Goal: Task Accomplishment & Management: Complete application form

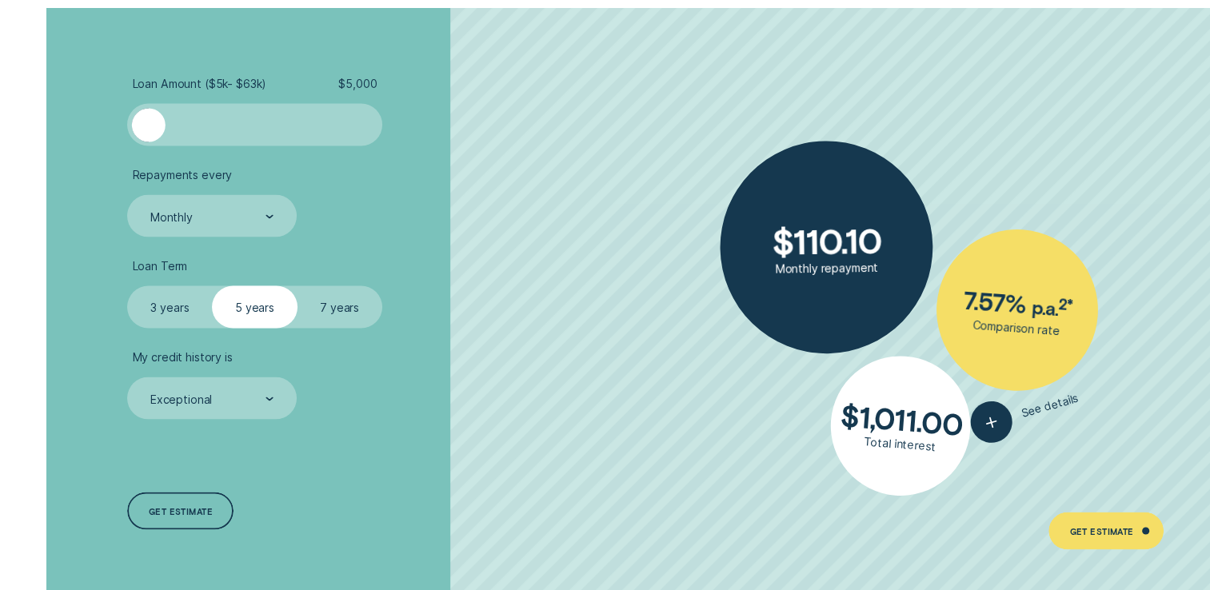
scroll to position [2939, 0]
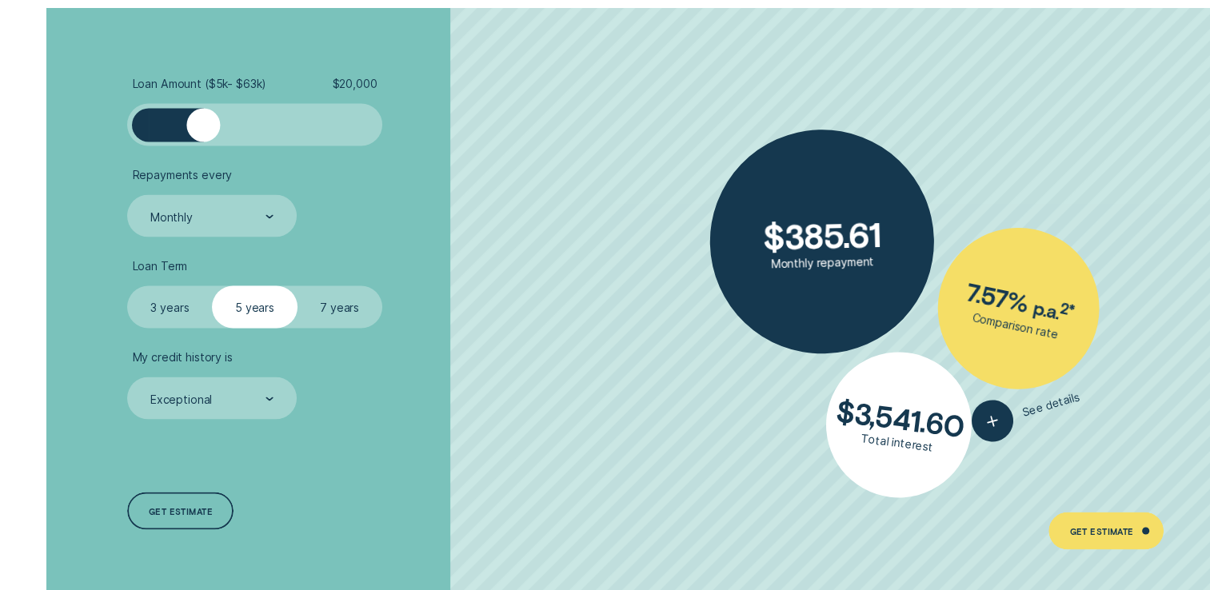
drag, startPoint x: 154, startPoint y: 132, endPoint x: 203, endPoint y: 133, distance: 49.6
click at [203, 133] on div at bounding box center [203, 125] width 34 height 34
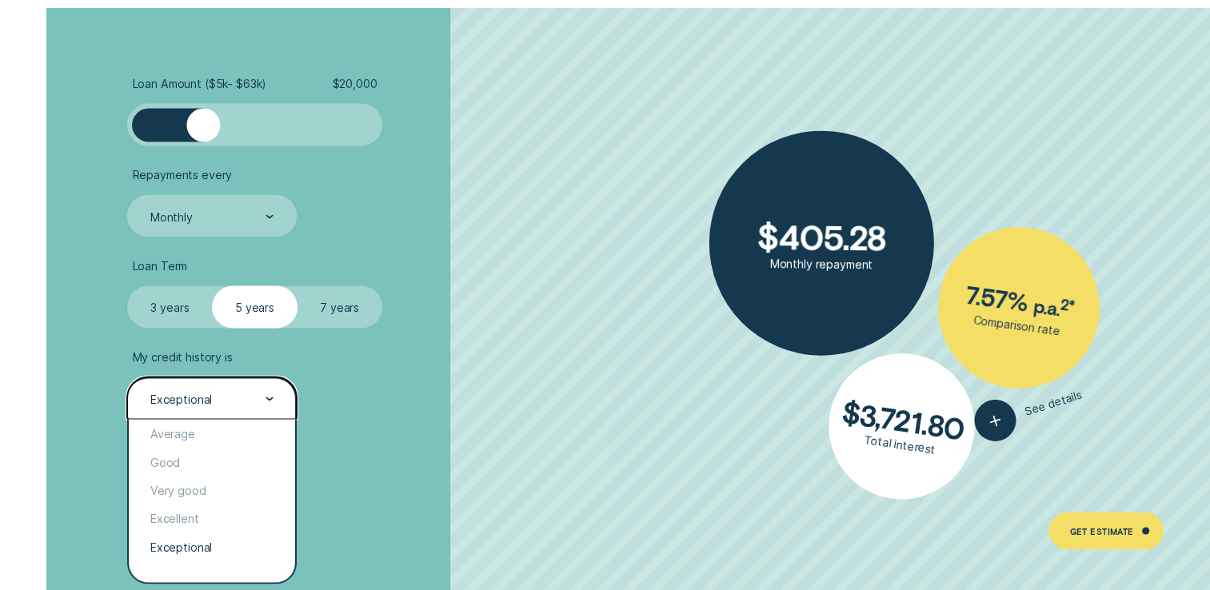
click at [205, 414] on div "Exceptional" at bounding box center [211, 398] width 169 height 42
click at [186, 524] on div "Excellent" at bounding box center [212, 518] width 166 height 28
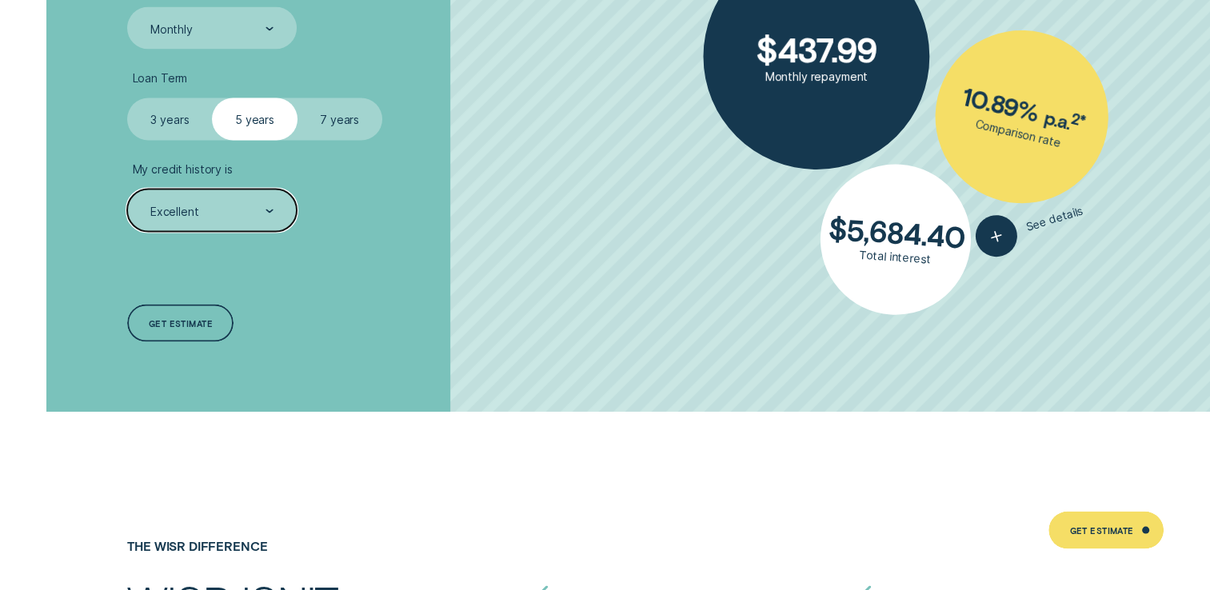
scroll to position [3125, 0]
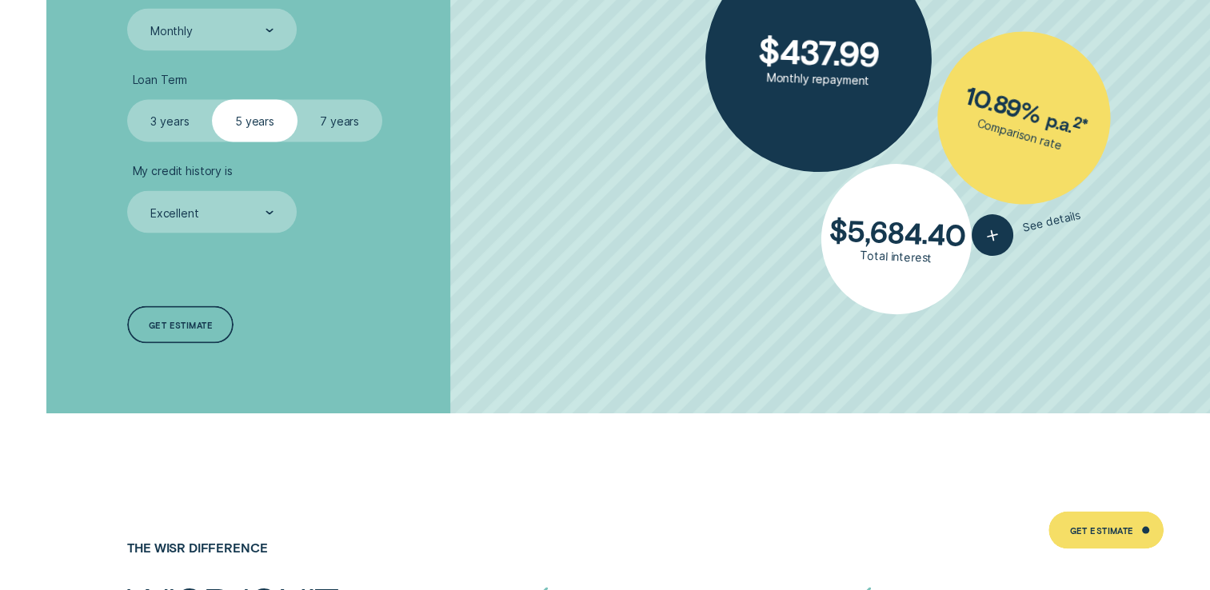
click at [162, 114] on label "3 years" at bounding box center [169, 121] width 85 height 42
click at [127, 100] on input "3 years" at bounding box center [127, 100] width 0 height 0
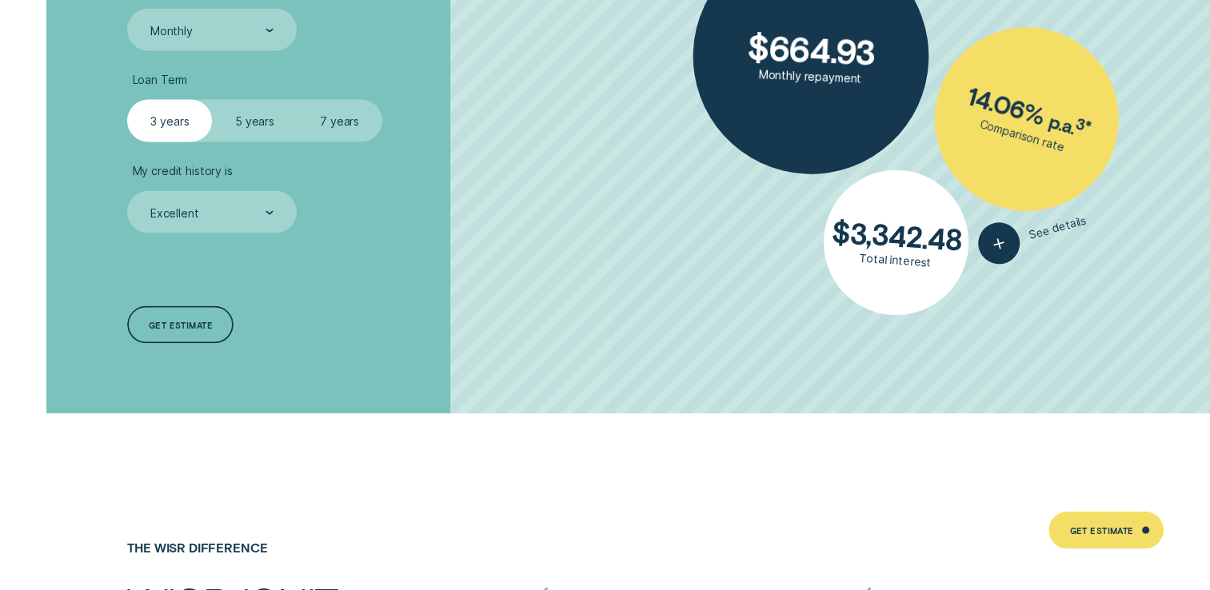
click at [326, 120] on label "7 years" at bounding box center [339, 121] width 85 height 42
click at [297, 100] on input "7 years" at bounding box center [297, 100] width 0 height 0
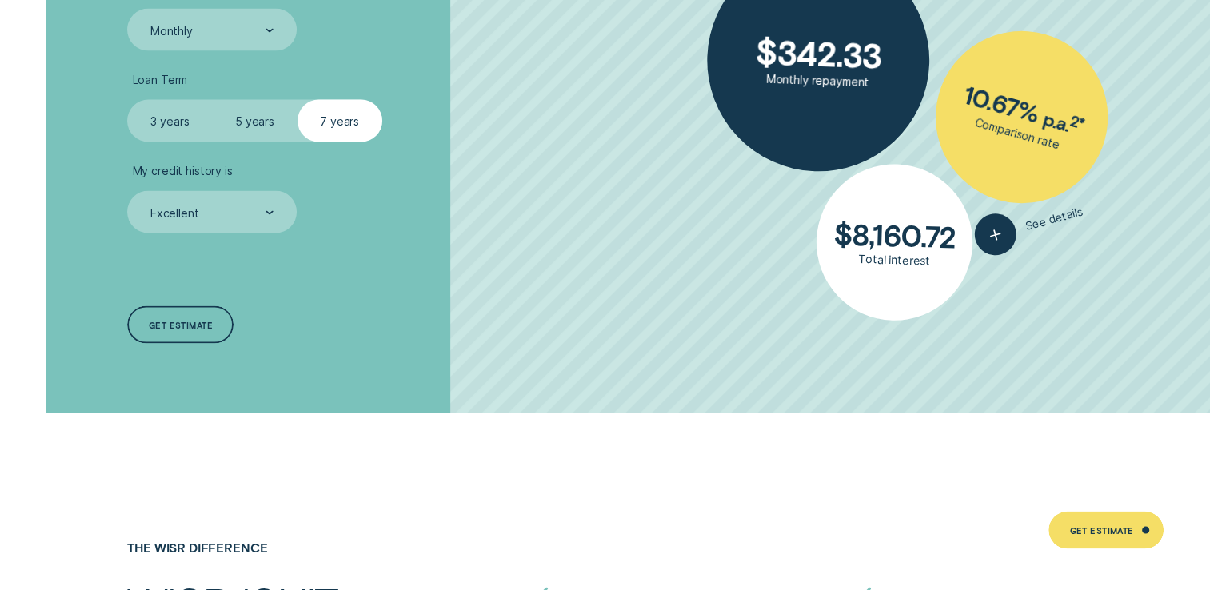
click at [233, 122] on label "5 years" at bounding box center [254, 121] width 85 height 42
click at [212, 100] on input "5 years" at bounding box center [212, 100] width 0 height 0
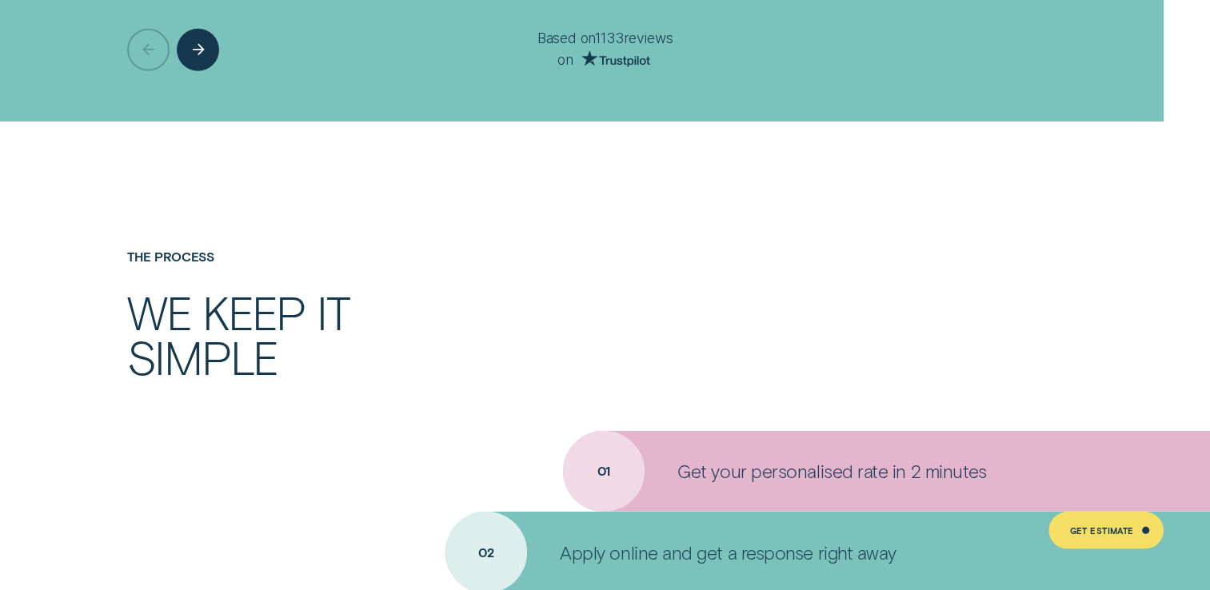
scroll to position [4747, 0]
